Goal: Task Accomplishment & Management: Use online tool/utility

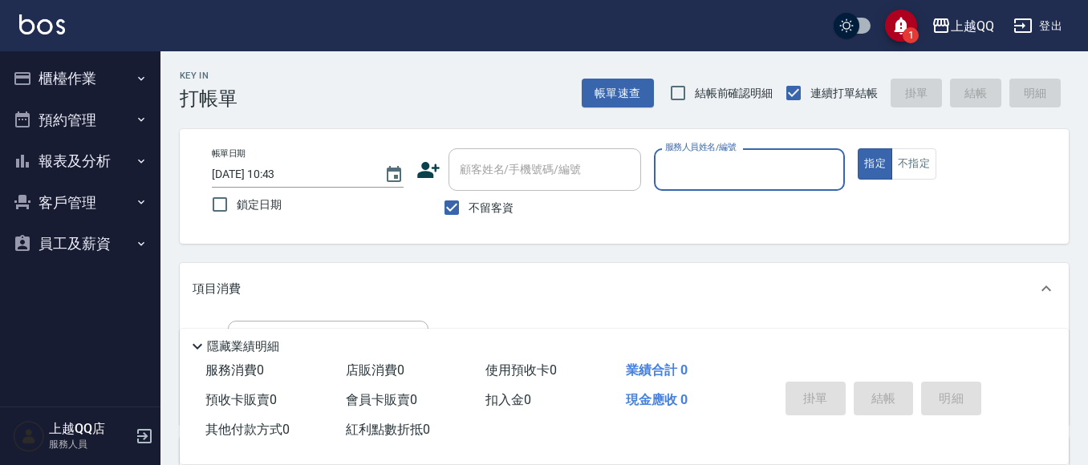
click at [82, 84] on button "櫃檯作業" at bounding box center [80, 79] width 148 height 42
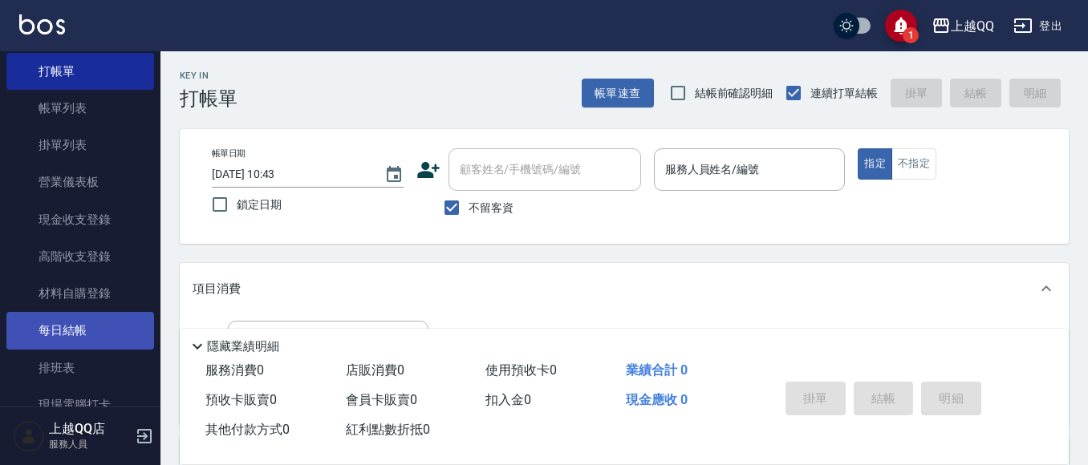
scroll to position [160, 0]
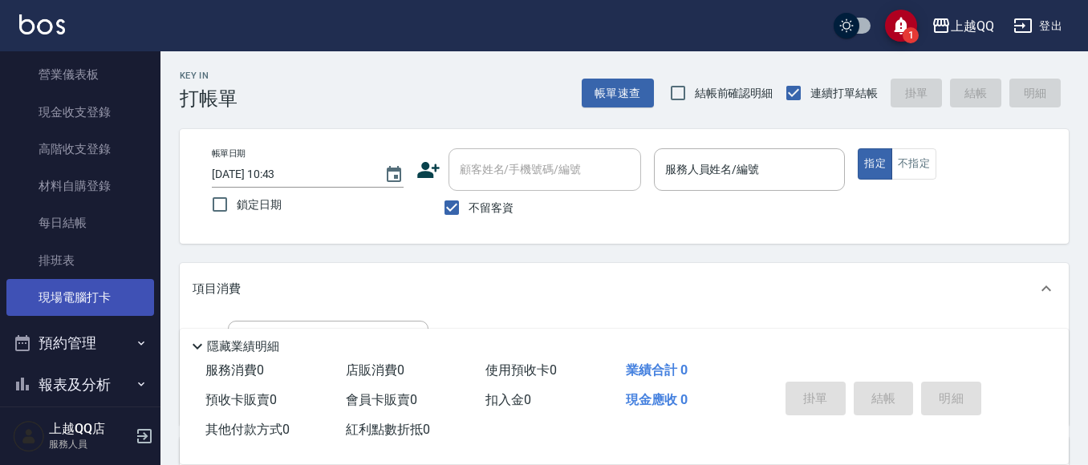
click at [81, 282] on link "現場電腦打卡" at bounding box center [80, 297] width 148 height 37
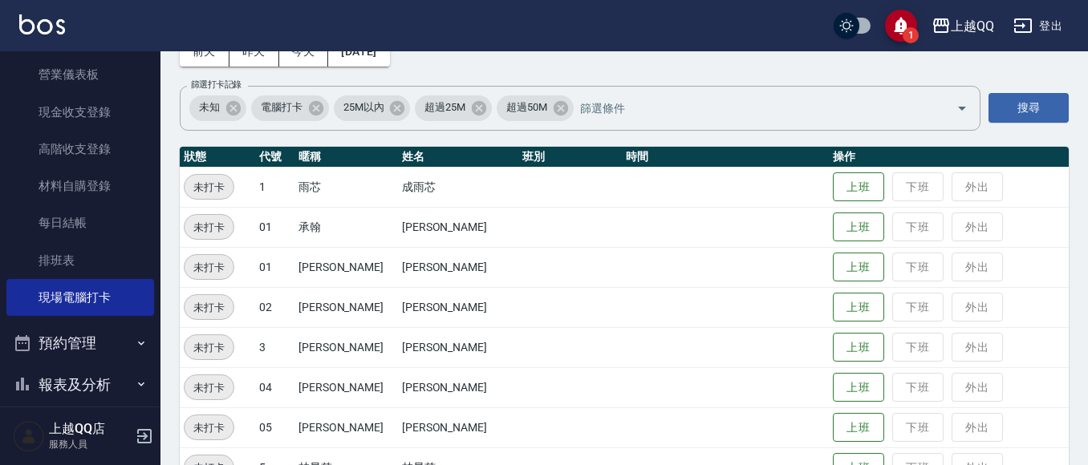
scroll to position [241, 0]
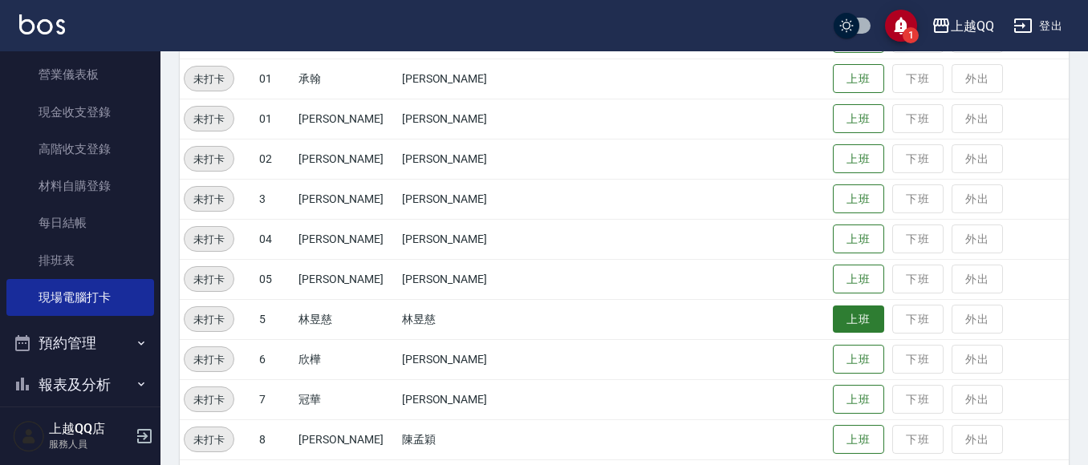
click at [833, 315] on button "上班" at bounding box center [858, 320] width 51 height 28
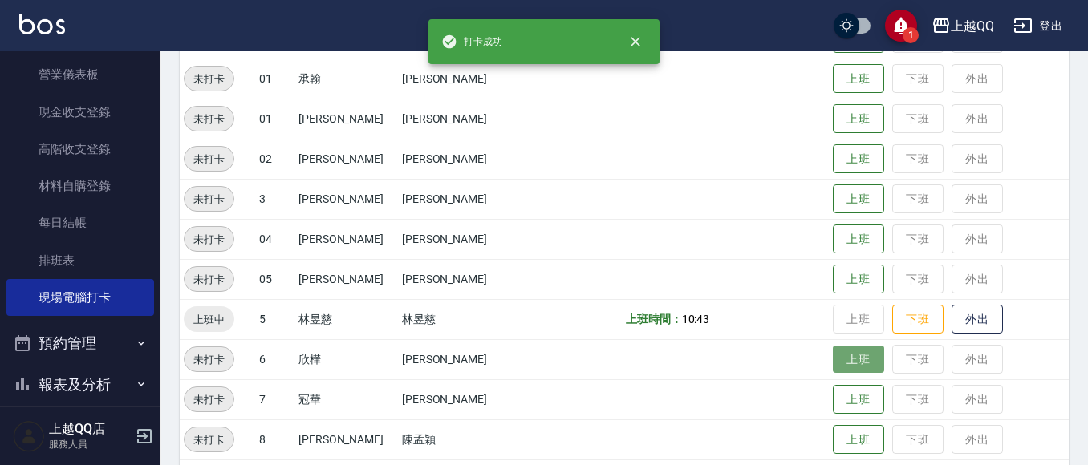
click at [833, 355] on button "上班" at bounding box center [858, 360] width 51 height 28
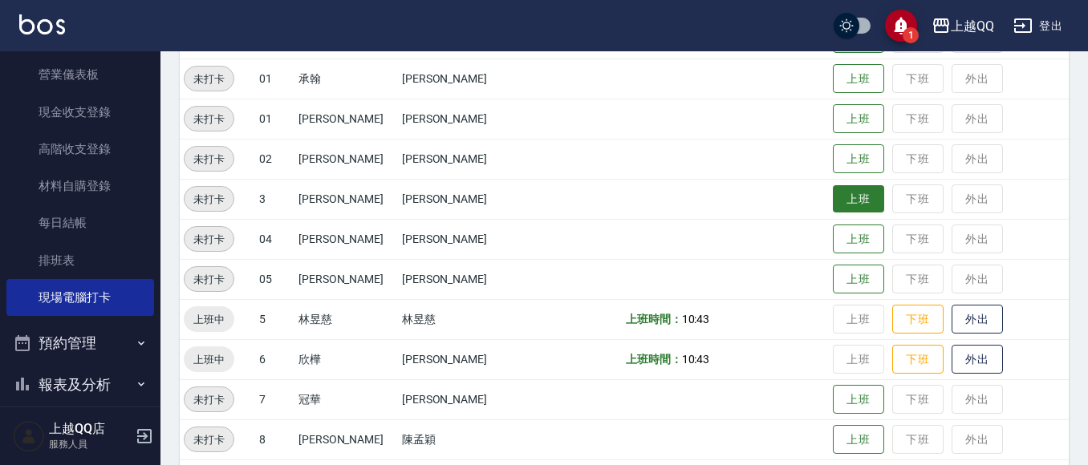
click at [841, 194] on button "上班" at bounding box center [858, 199] width 51 height 28
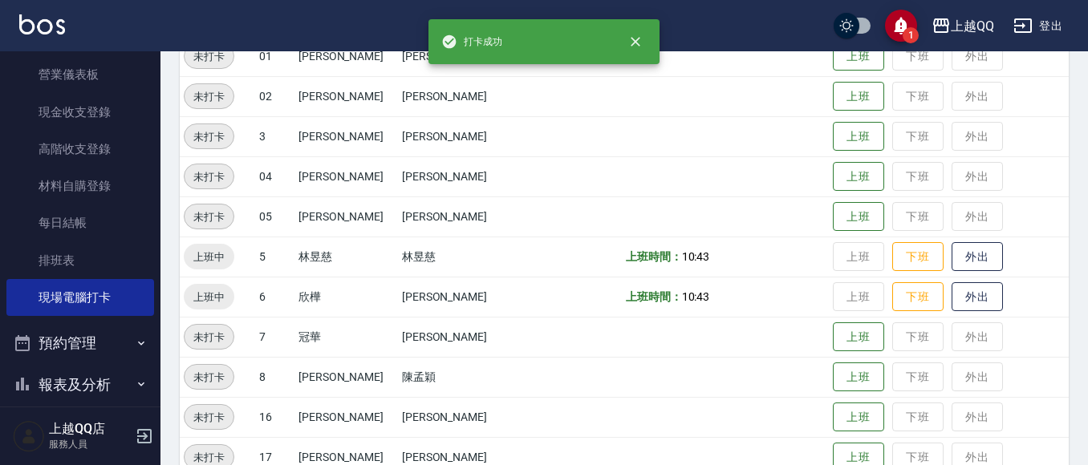
scroll to position [321, 0]
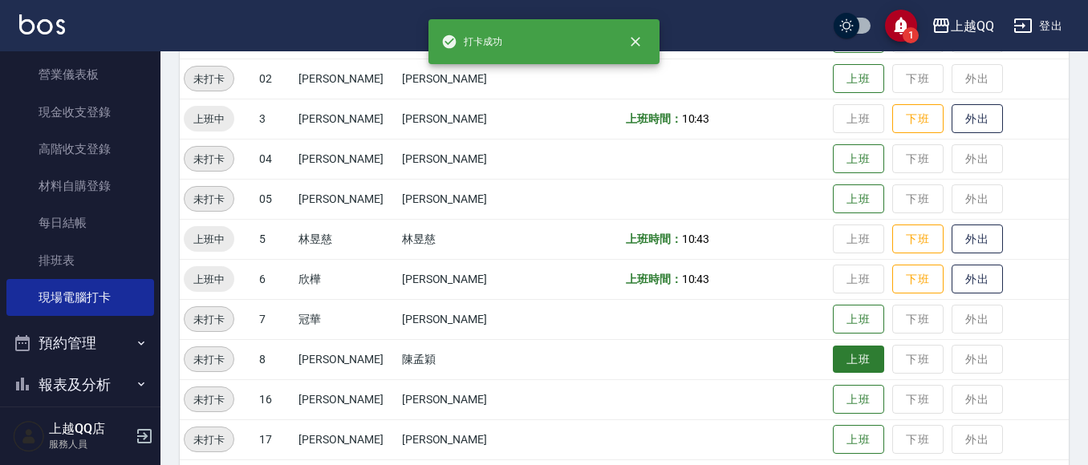
click at [833, 371] on button "上班" at bounding box center [858, 360] width 51 height 28
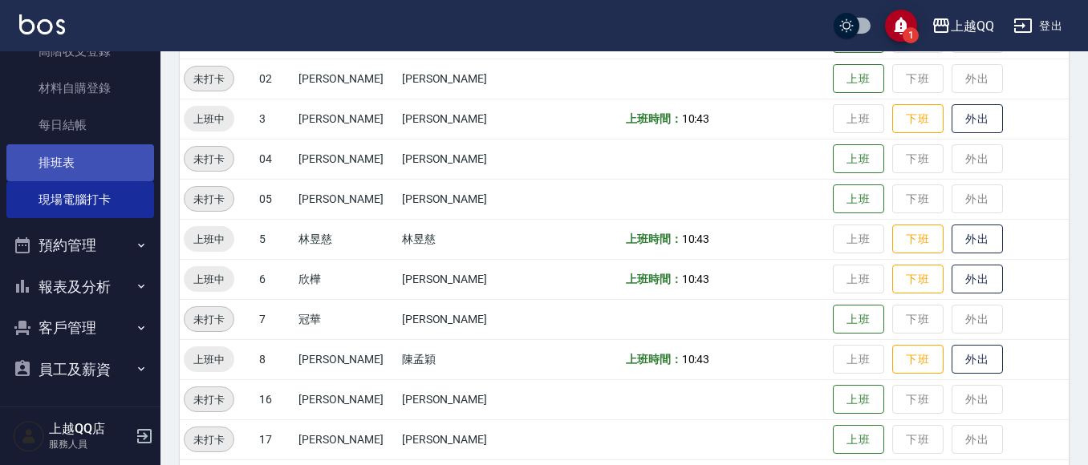
scroll to position [261, 0]
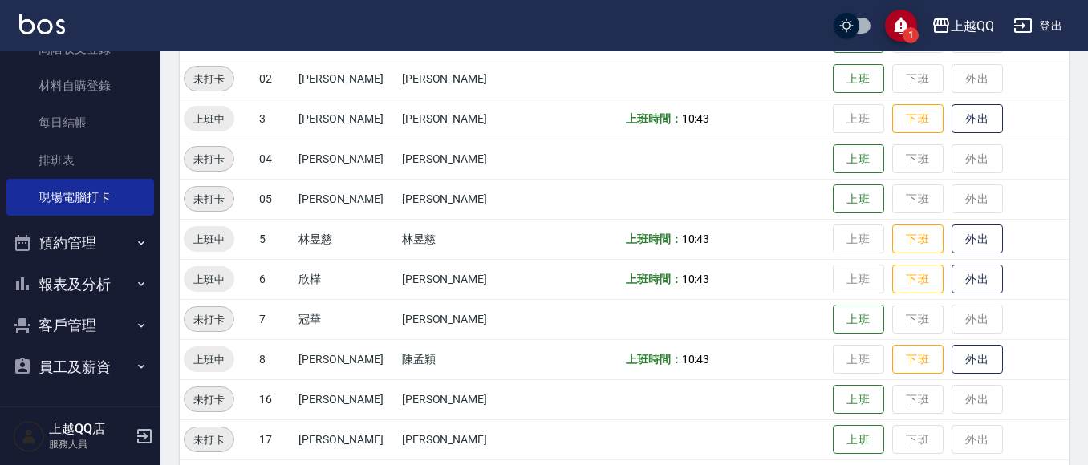
click at [74, 295] on button "報表及分析" at bounding box center [80, 285] width 148 height 42
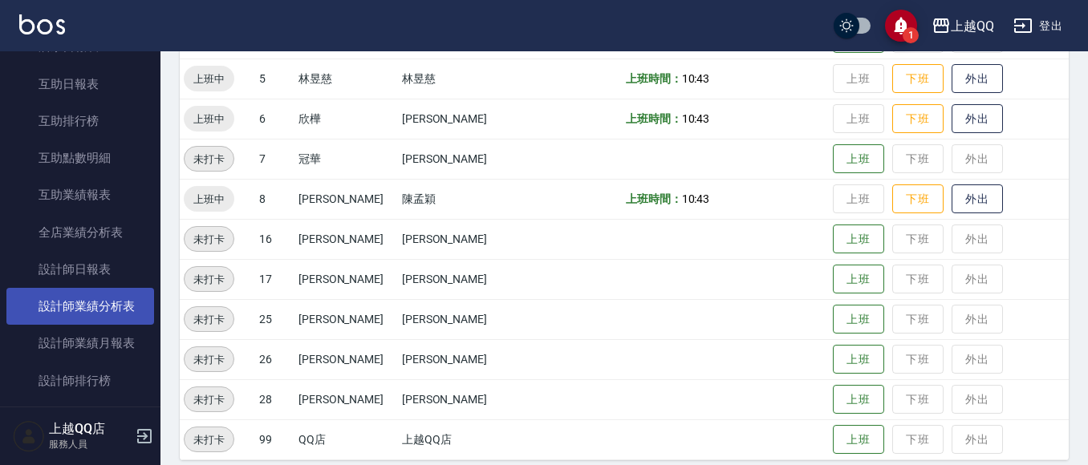
scroll to position [582, 0]
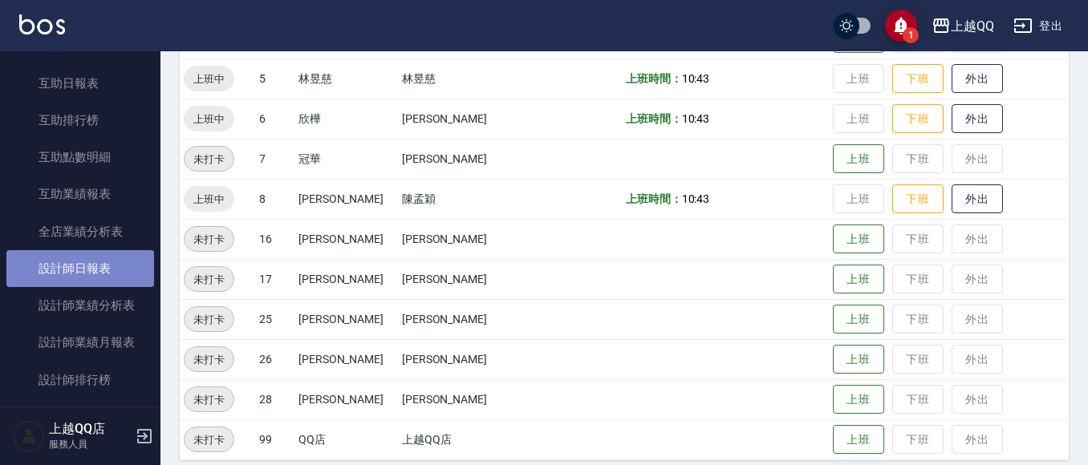
click at [86, 278] on link "設計師日報表" at bounding box center [80, 268] width 148 height 37
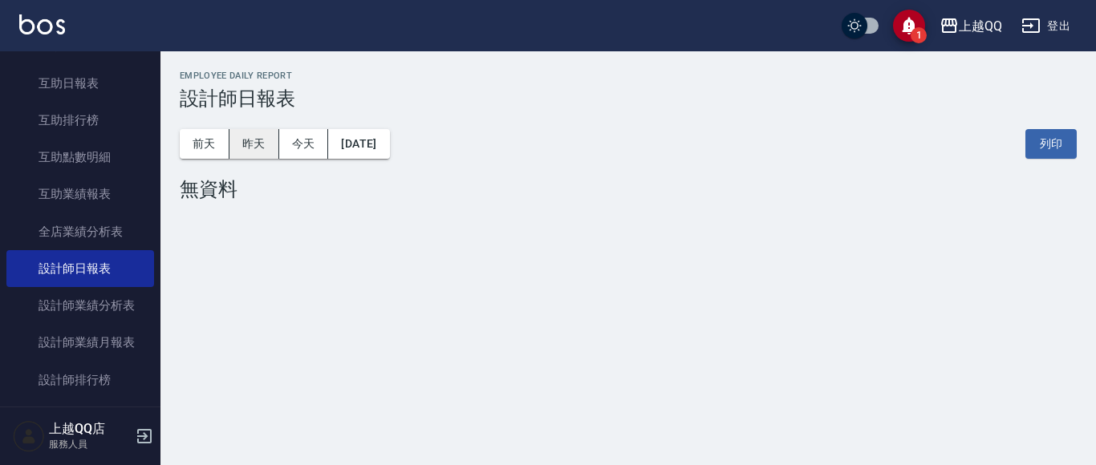
click at [252, 152] on button "昨天" at bounding box center [254, 144] width 50 height 30
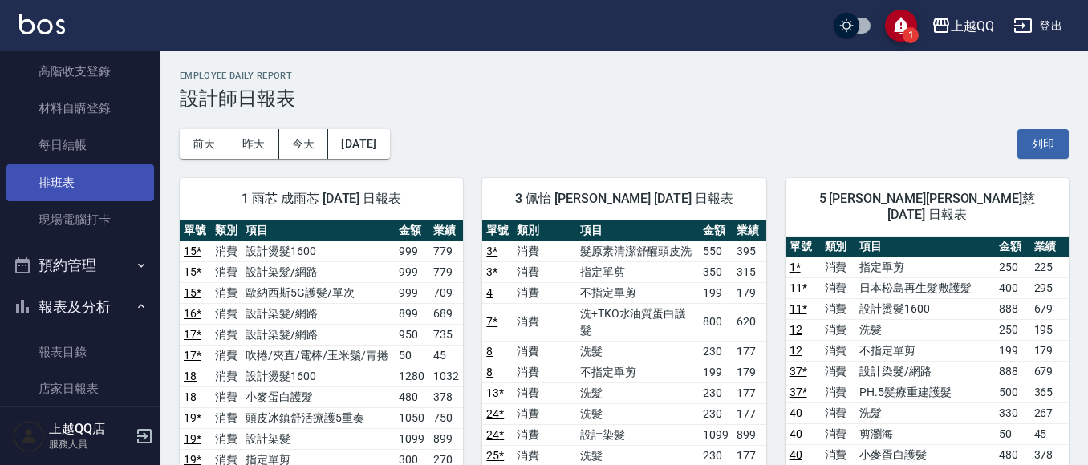
scroll to position [241, 0]
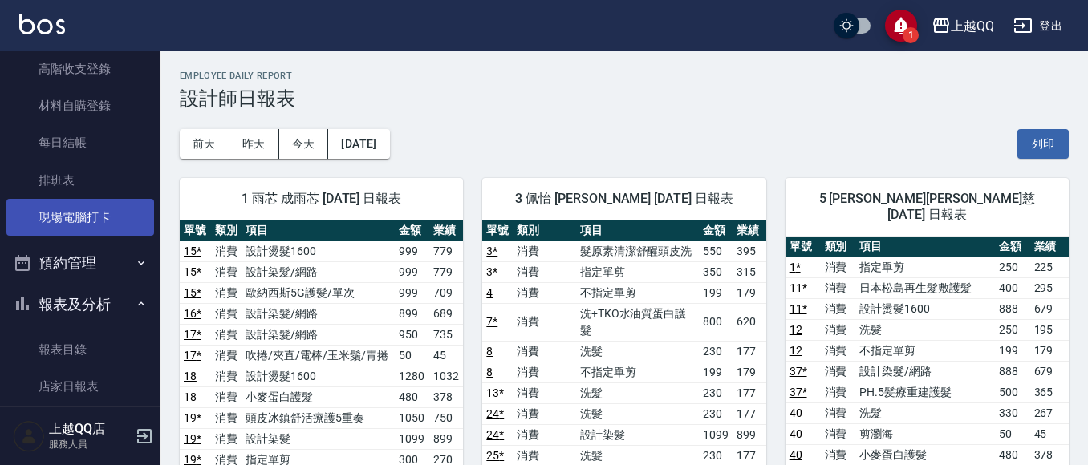
click at [103, 214] on link "現場電腦打卡" at bounding box center [80, 217] width 148 height 37
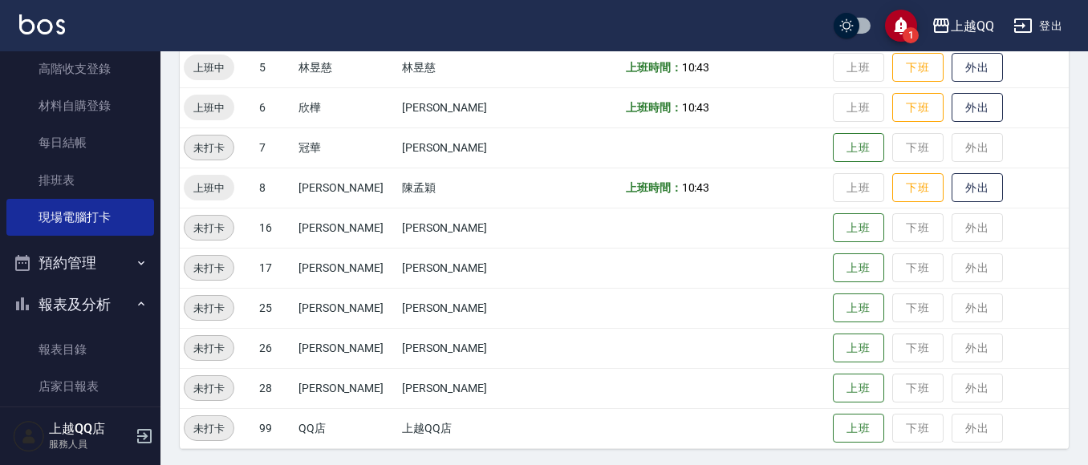
scroll to position [496, 0]
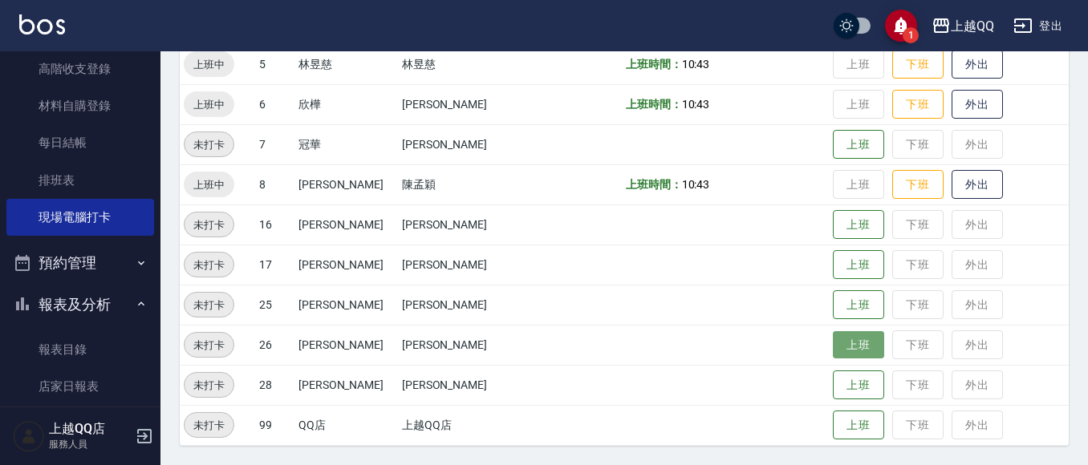
click at [833, 335] on button "上班" at bounding box center [858, 345] width 51 height 28
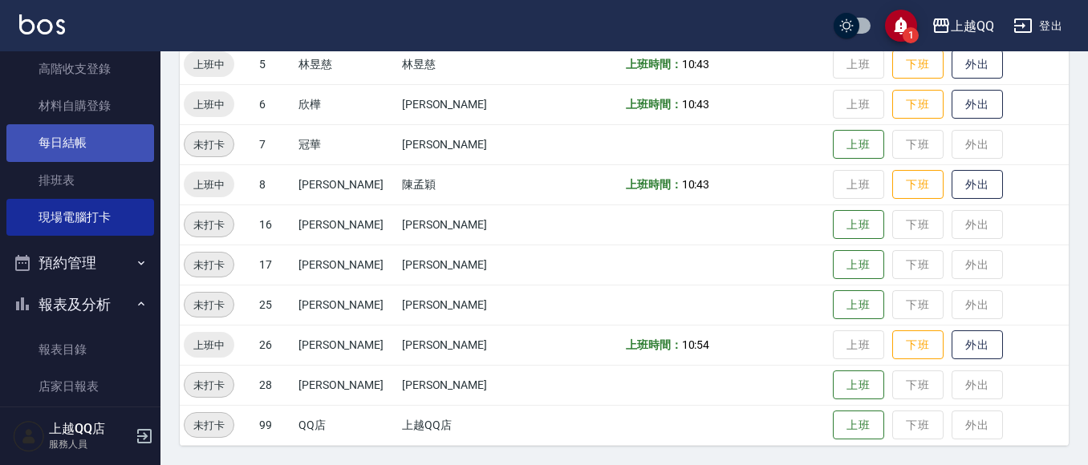
scroll to position [0, 0]
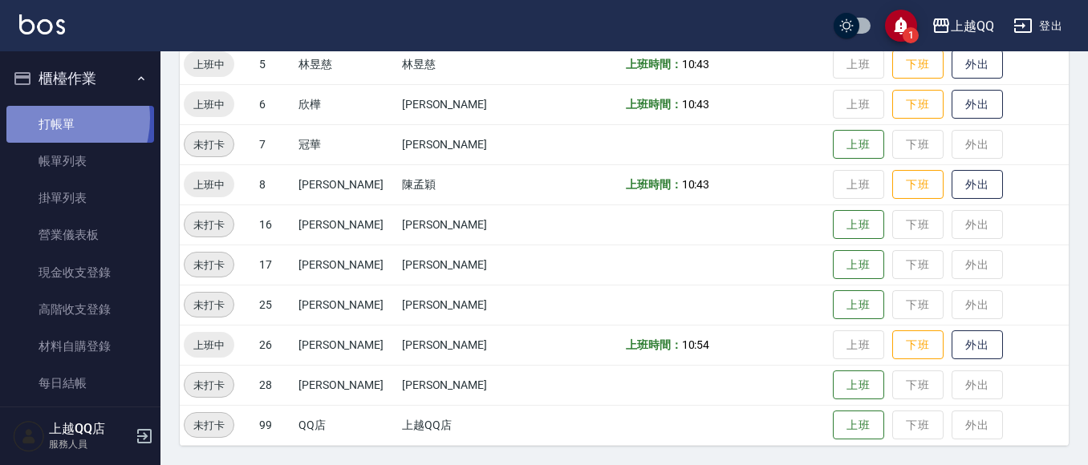
click at [48, 120] on link "打帳單" at bounding box center [80, 124] width 148 height 37
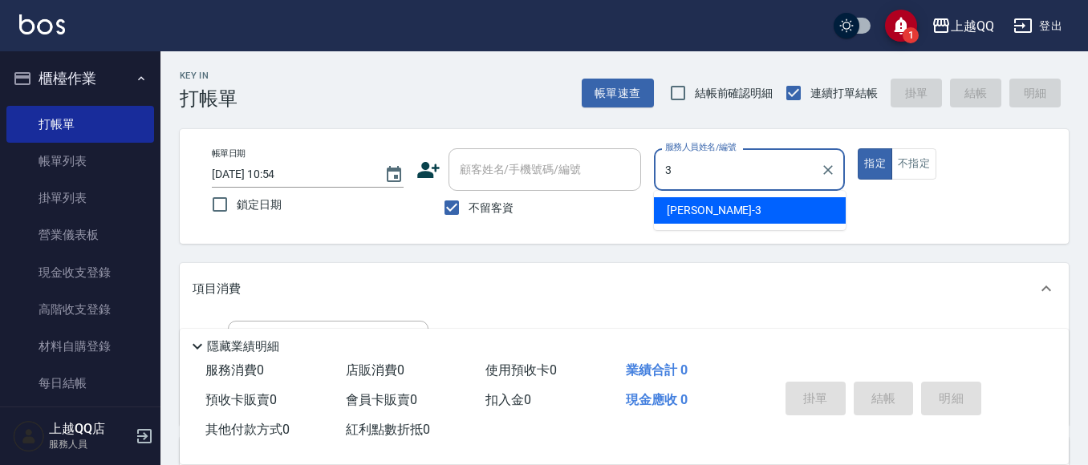
type input "佩怡-3"
type button "true"
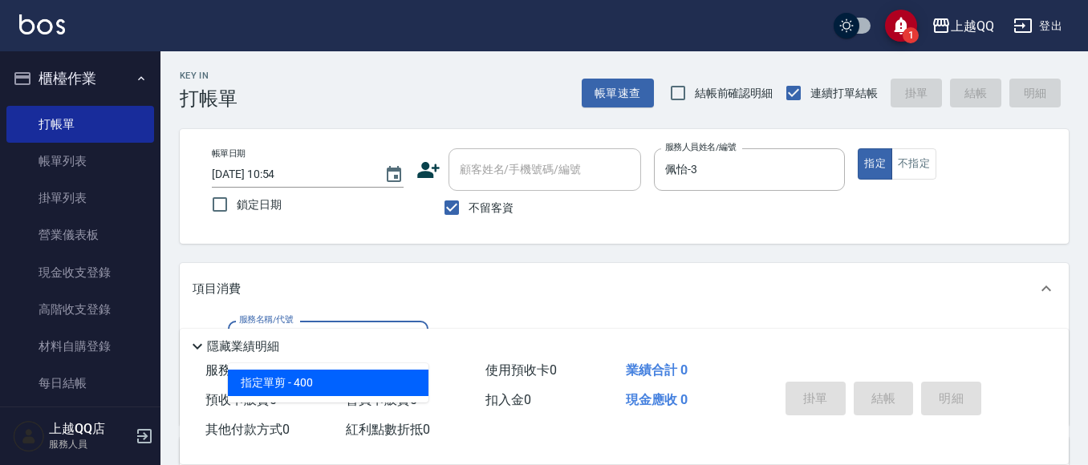
type input "指定單剪(203)"
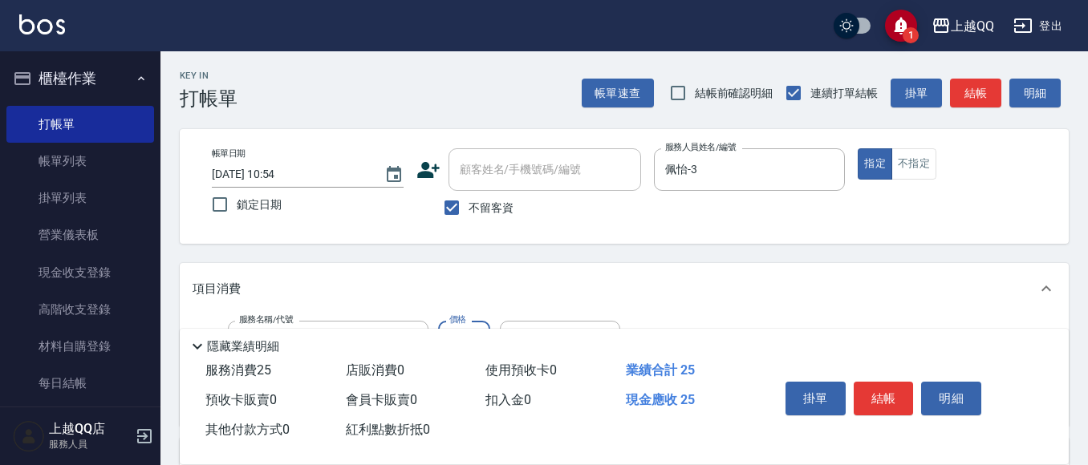
type input "250"
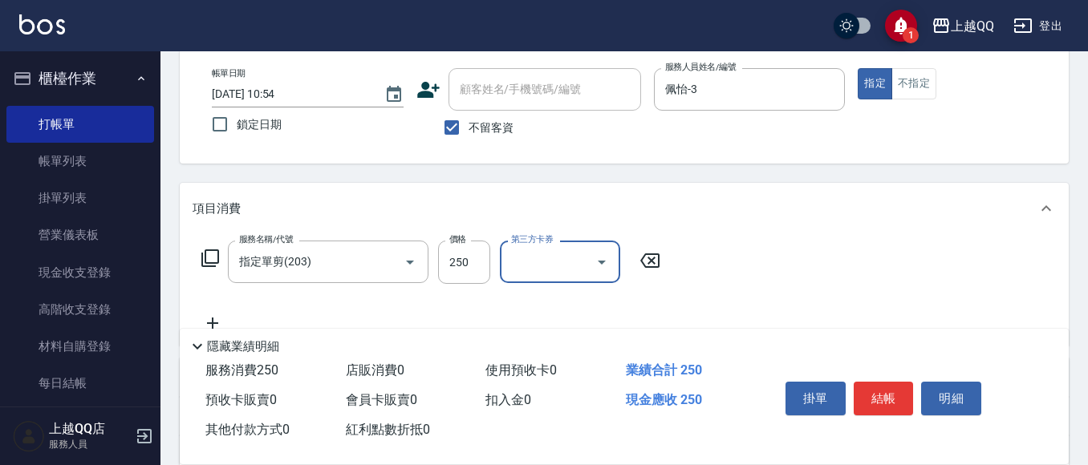
scroll to position [160, 0]
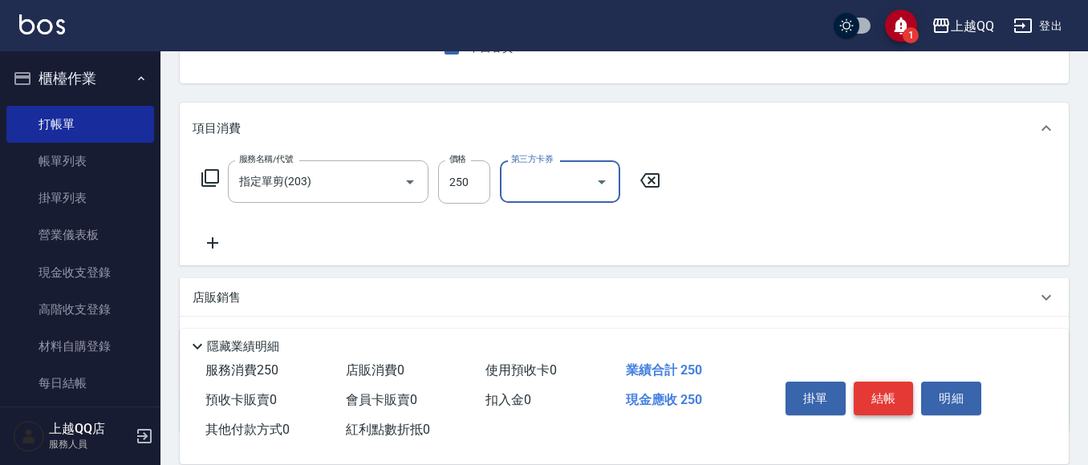
click at [869, 387] on button "結帳" at bounding box center [883, 399] width 60 height 34
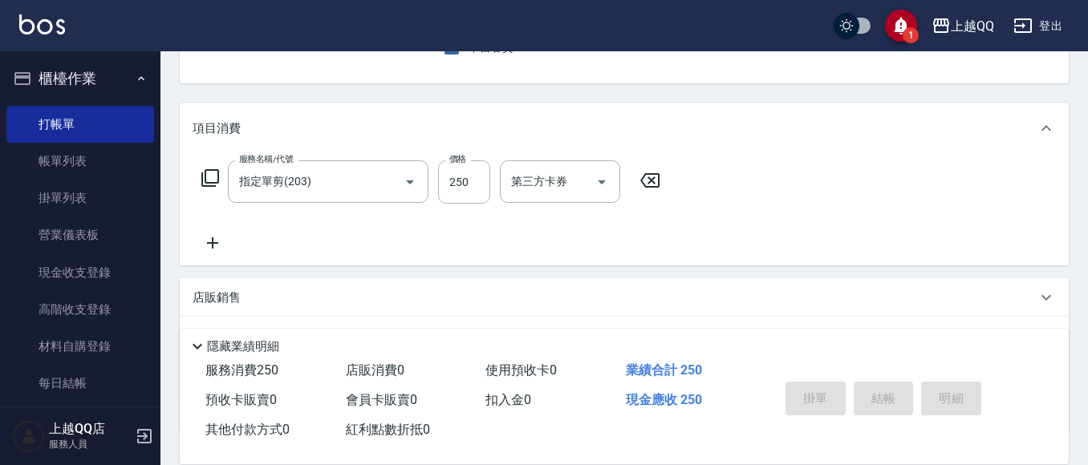
type input "[DATE] 10:55"
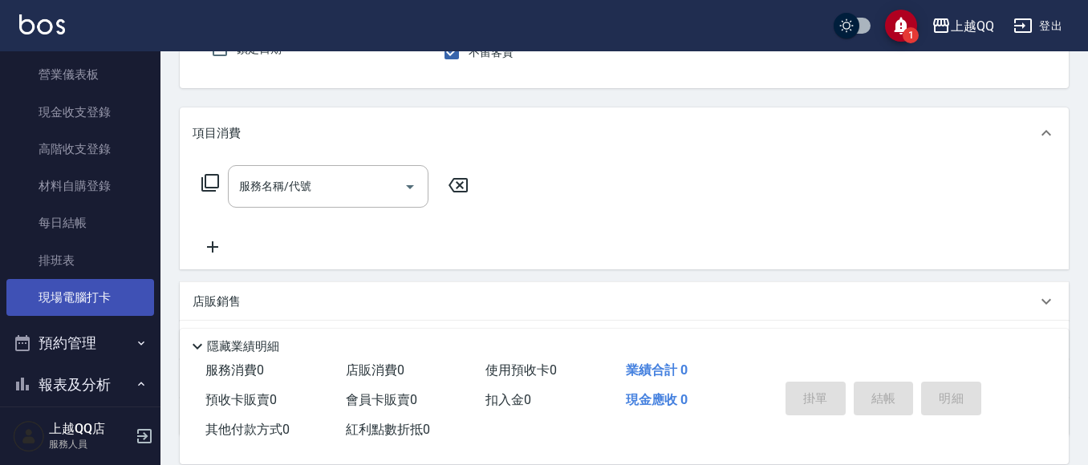
click at [91, 290] on link "現場電腦打卡" at bounding box center [80, 297] width 148 height 37
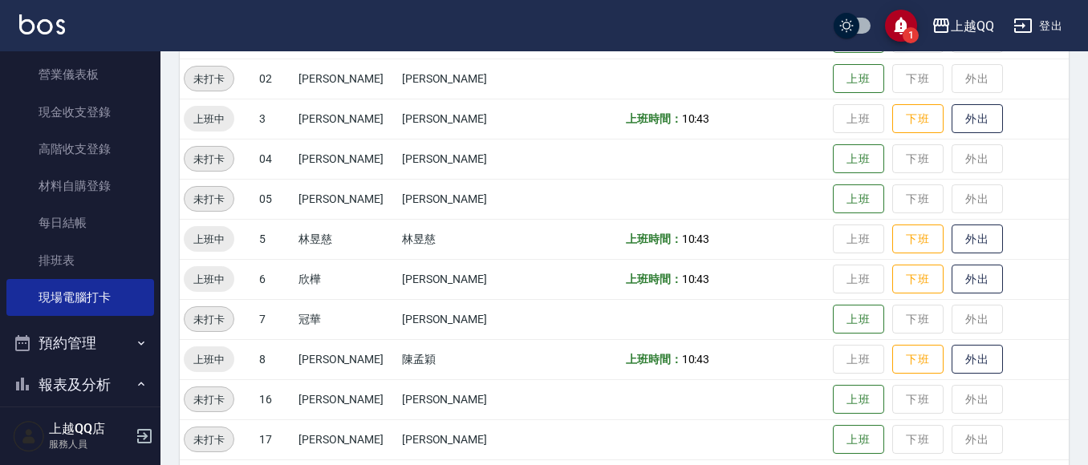
scroll to position [481, 0]
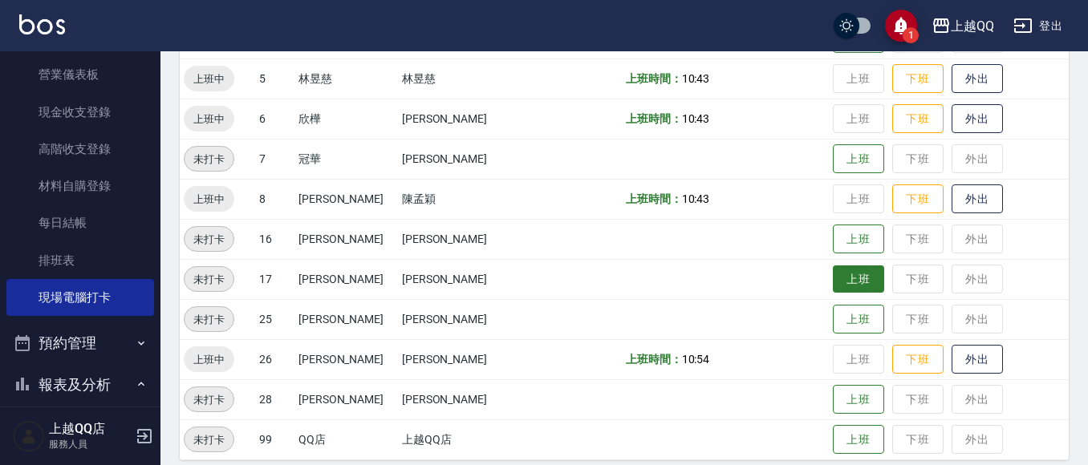
click at [833, 280] on button "上班" at bounding box center [858, 280] width 51 height 28
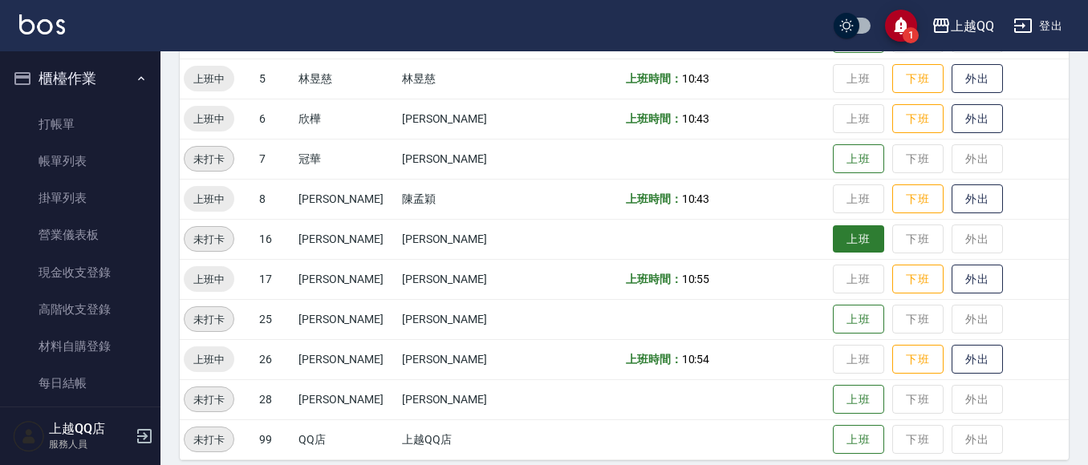
click at [863, 240] on button "上班" at bounding box center [858, 239] width 51 height 28
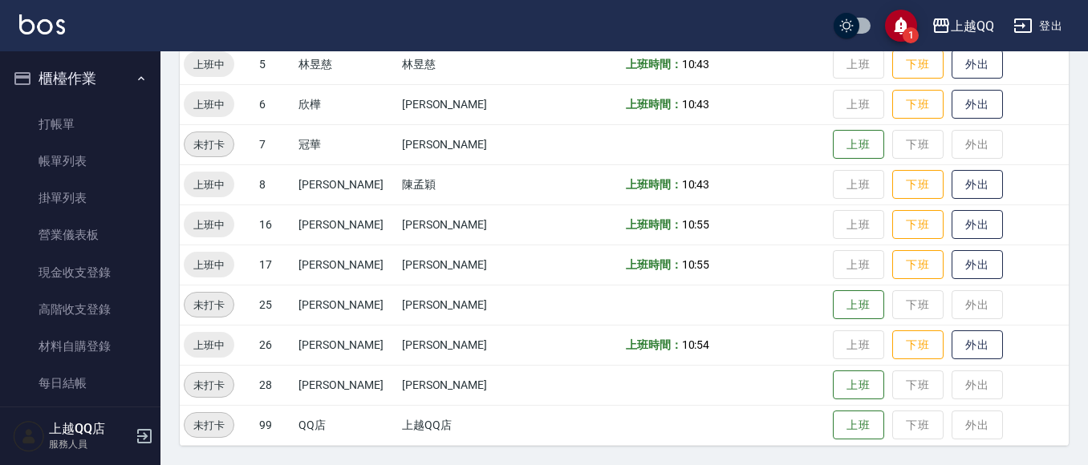
scroll to position [416, 0]
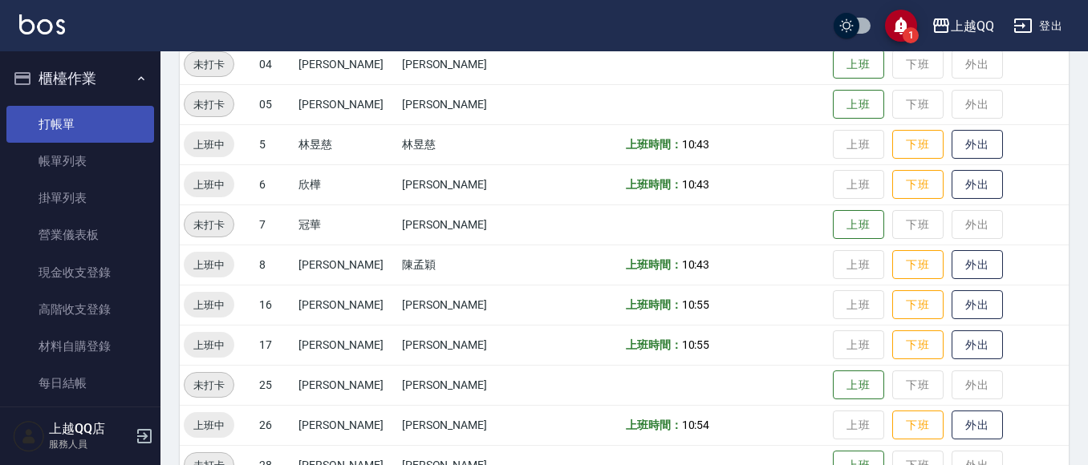
click at [39, 133] on link "打帳單" at bounding box center [80, 124] width 148 height 37
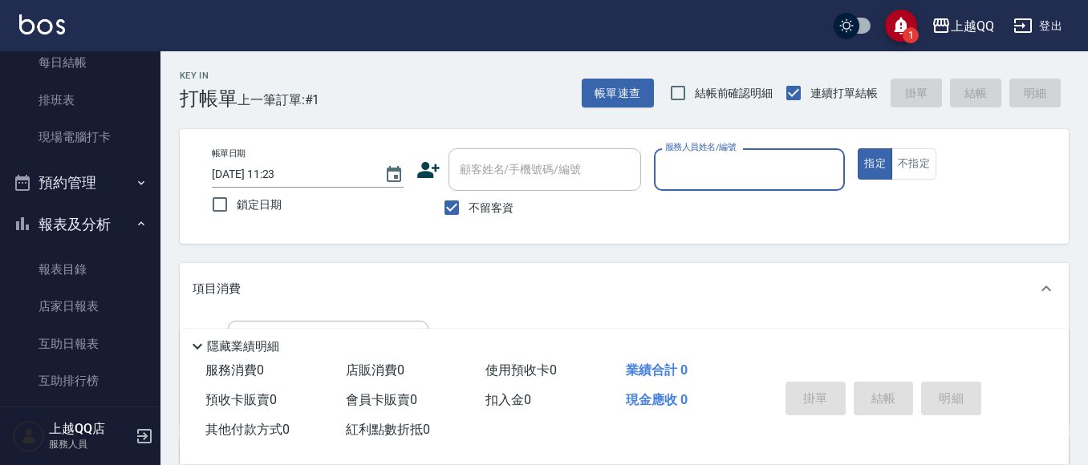
scroll to position [561, 0]
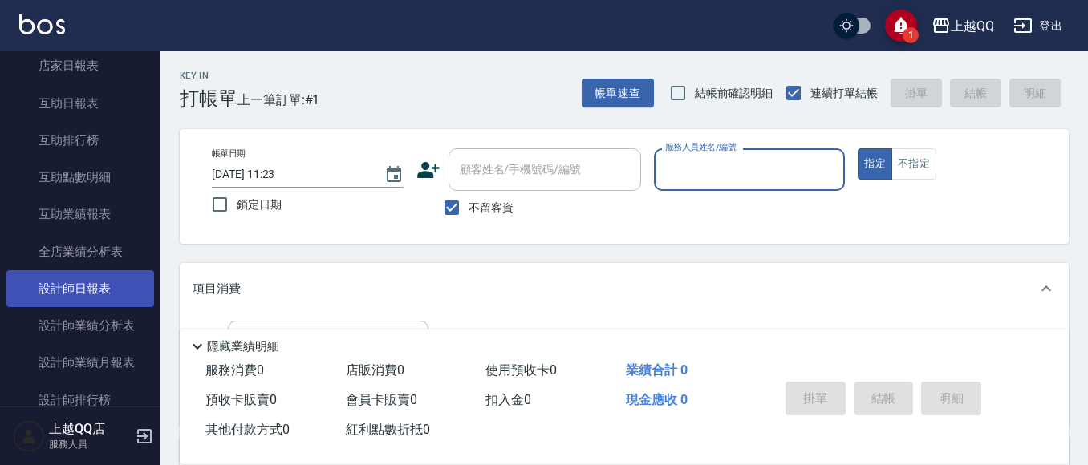
click at [76, 287] on link "設計師日報表" at bounding box center [80, 288] width 148 height 37
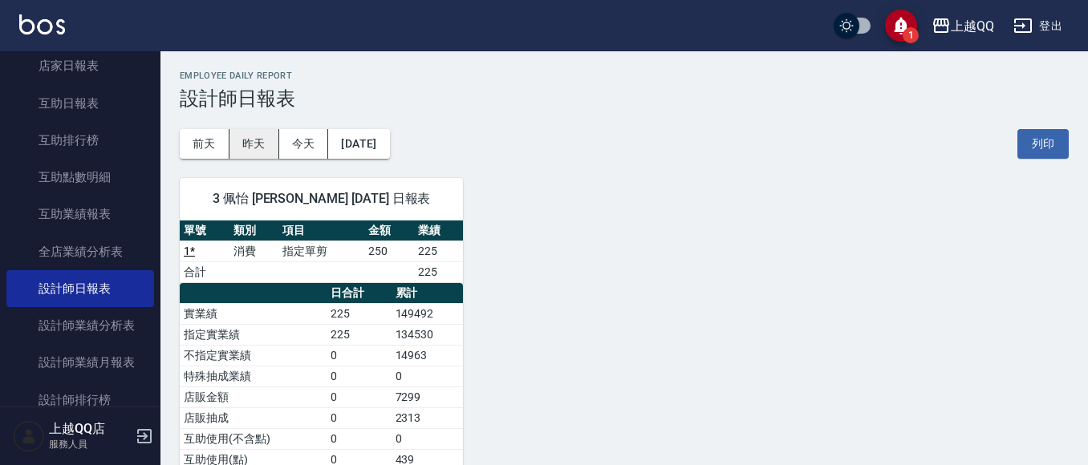
click at [254, 143] on button "昨天" at bounding box center [254, 144] width 50 height 30
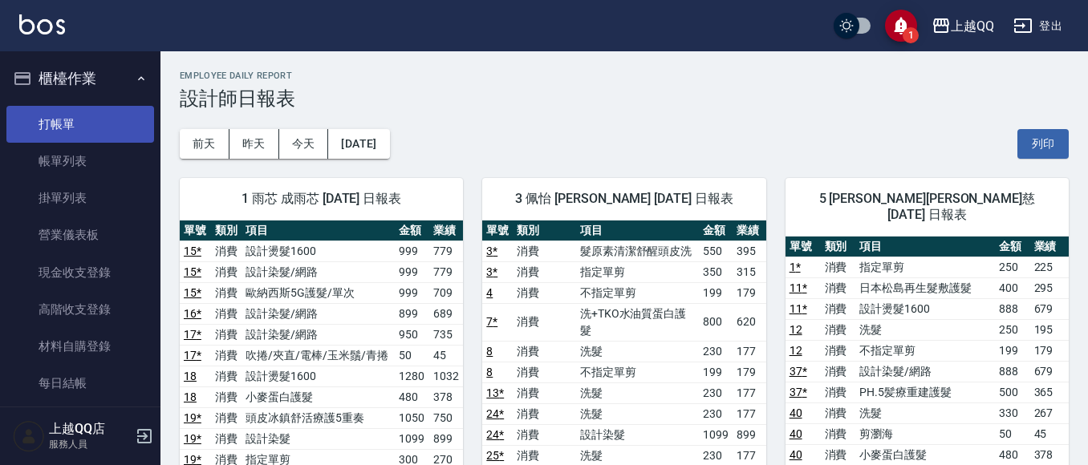
click at [52, 116] on link "打帳單" at bounding box center [80, 124] width 148 height 37
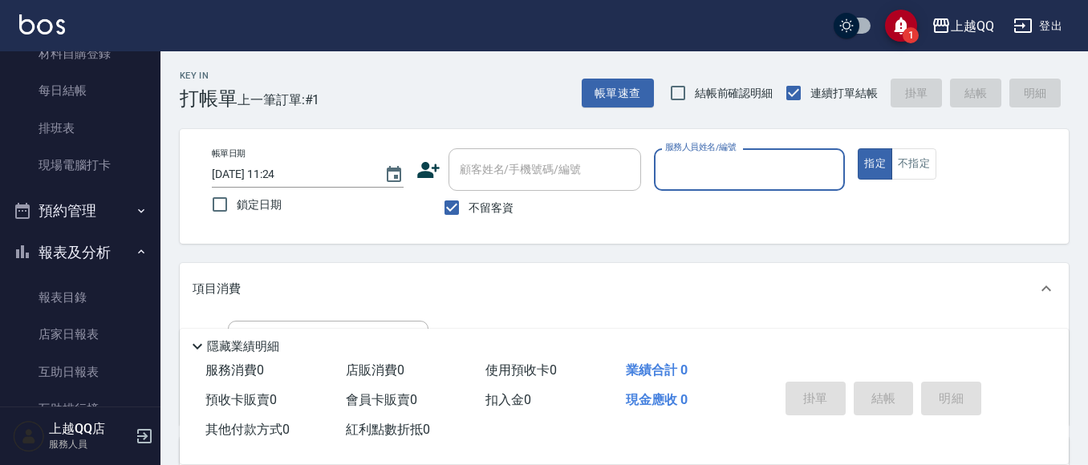
scroll to position [321, 0]
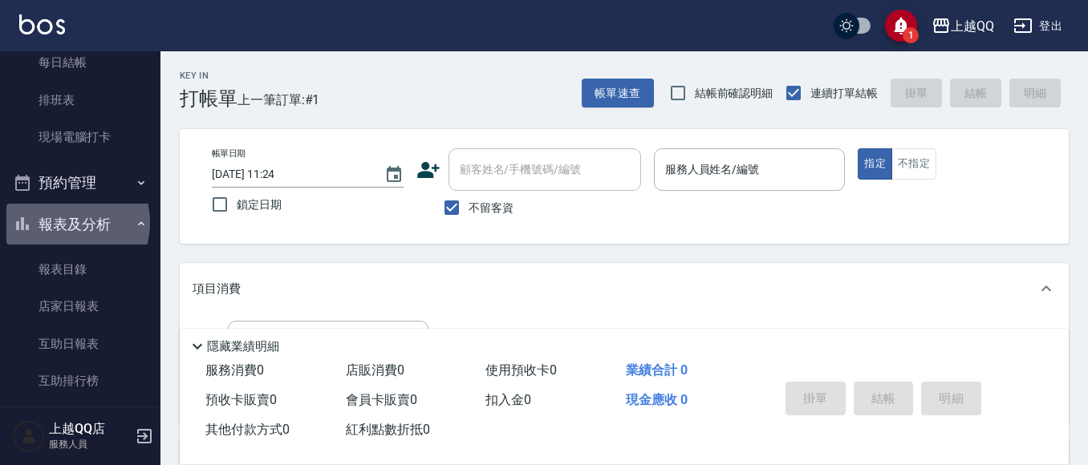
click at [66, 222] on button "報表及分析" at bounding box center [80, 225] width 148 height 42
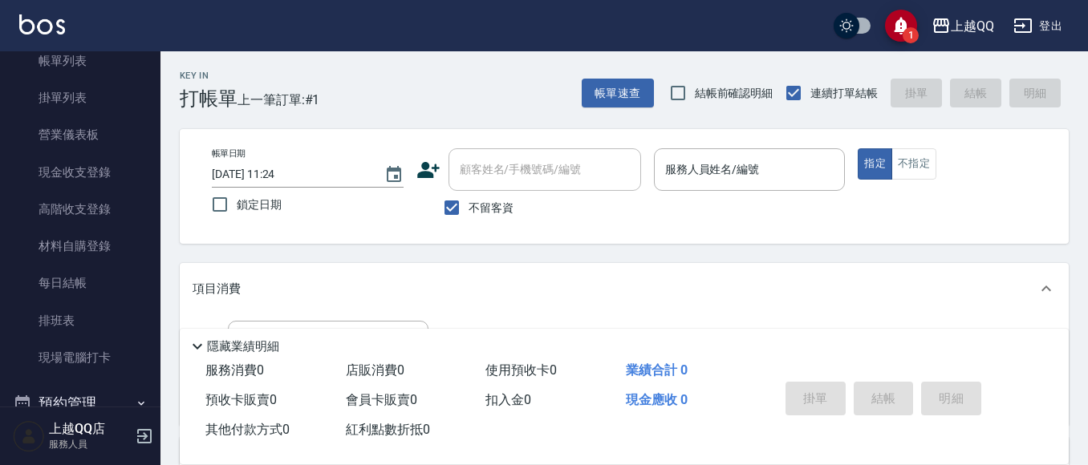
scroll to position [0, 0]
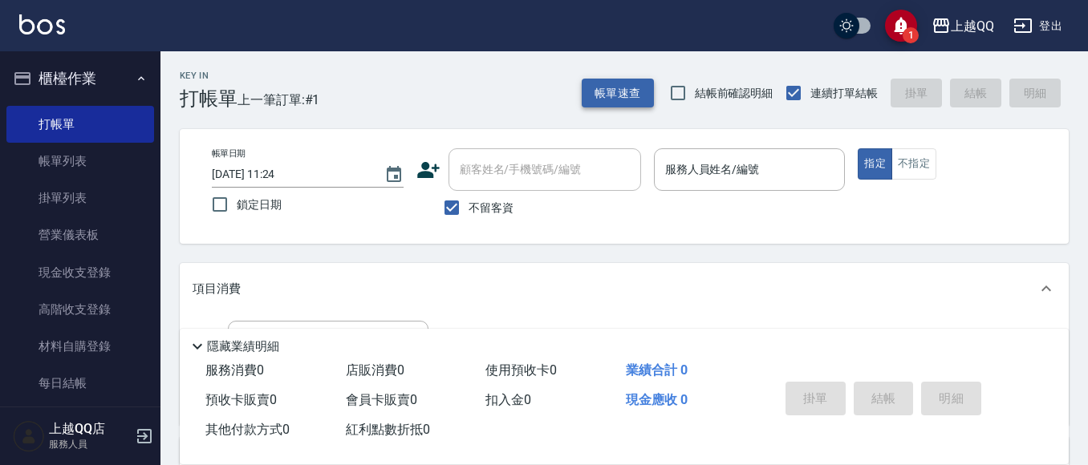
click at [634, 83] on button "帳單速查" at bounding box center [618, 94] width 72 height 30
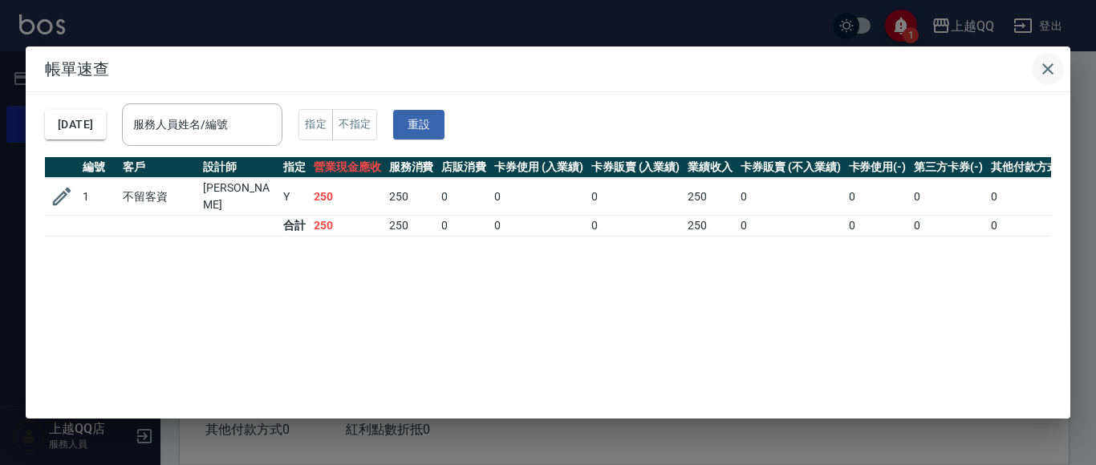
click at [1037, 63] on button "button" at bounding box center [1048, 69] width 32 height 32
